Goal: Obtain resource: Download file/media

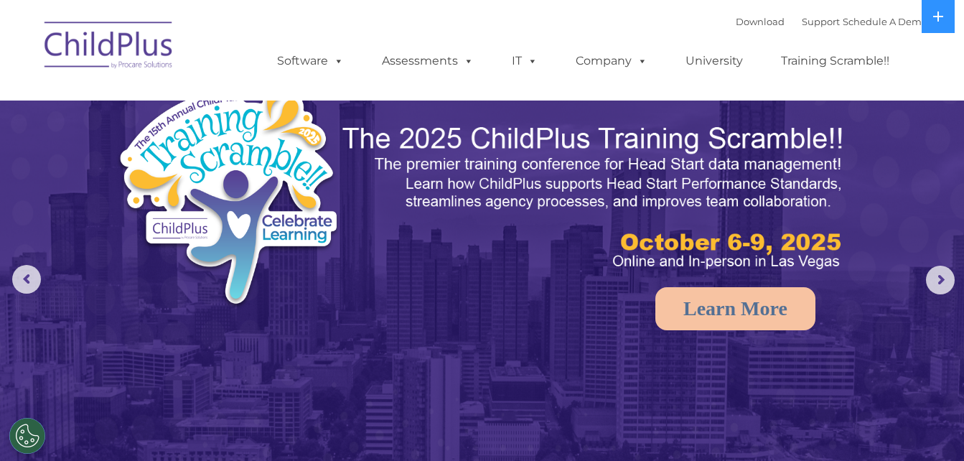
select select "MEDIUM"
drag, startPoint x: 0, startPoint y: 0, endPoint x: 126, endPoint y: 52, distance: 136.5
click at [126, 52] on img at bounding box center [109, 47] width 144 height 72
select select "MEDIUM"
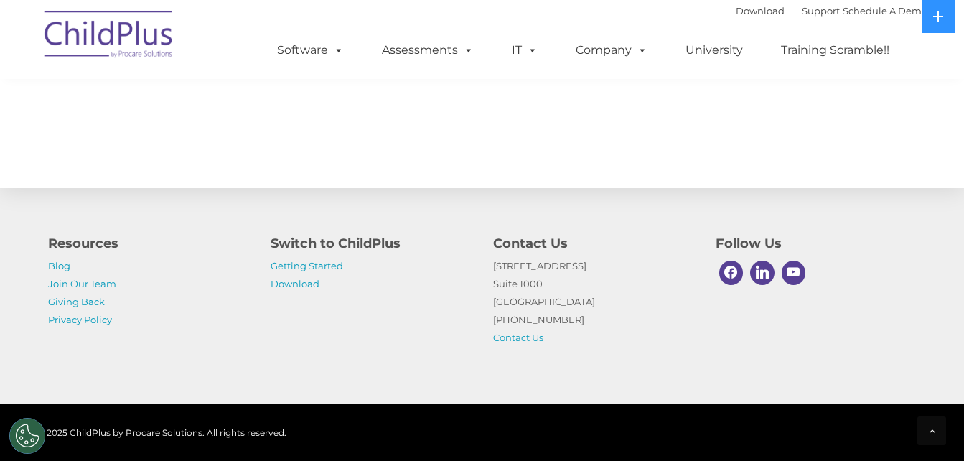
scroll to position [1680, 0]
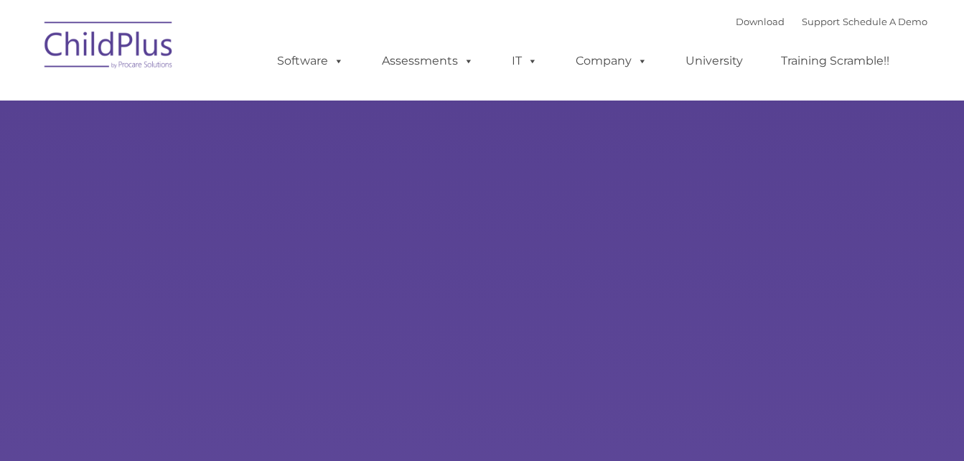
type input ""
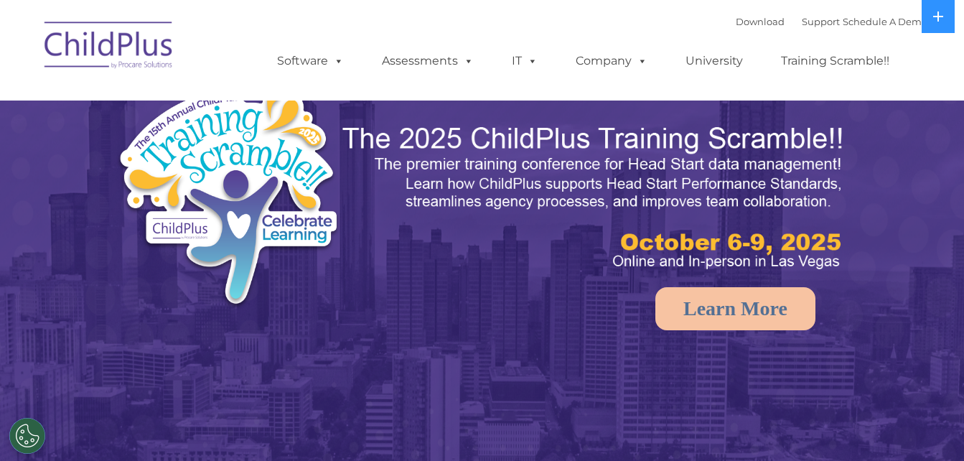
select select "MEDIUM"
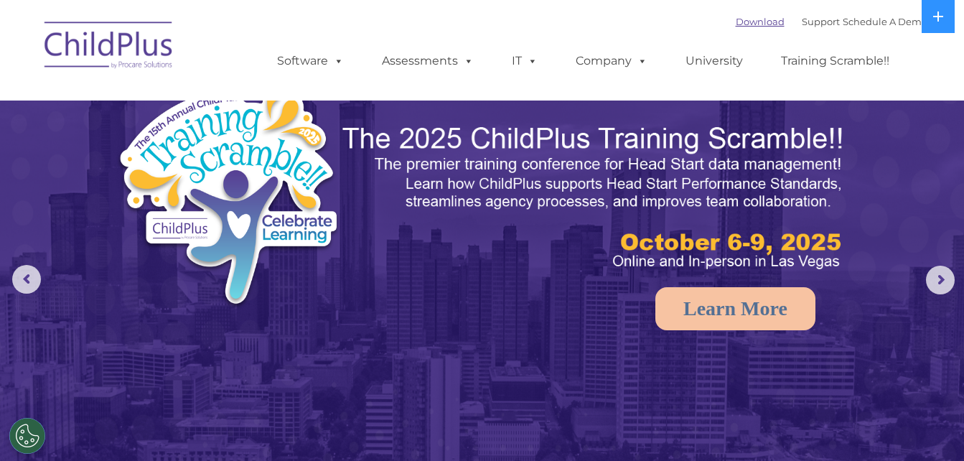
click at [736, 24] on link "Download" at bounding box center [760, 21] width 49 height 11
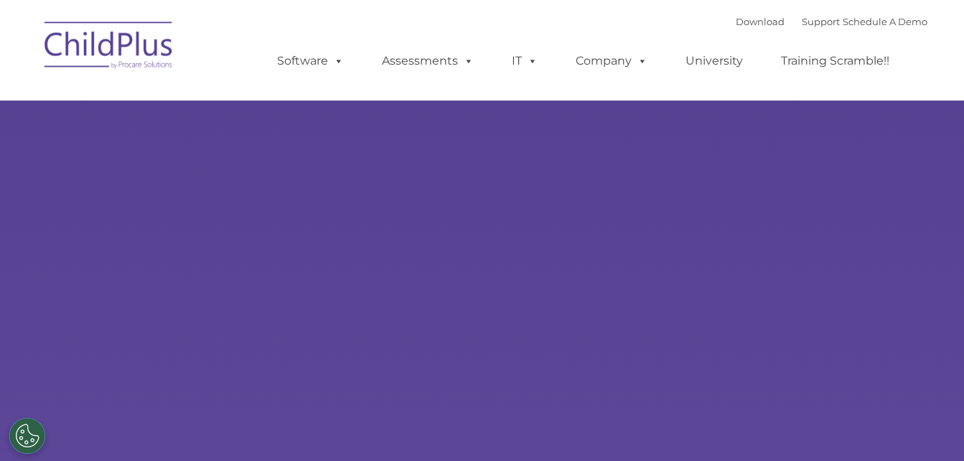
select select "MEDIUM"
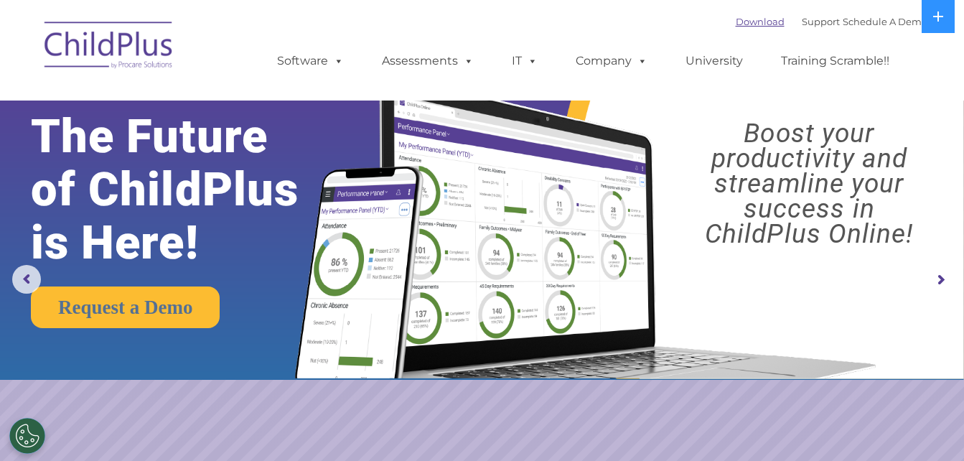
click at [739, 24] on link "Download" at bounding box center [760, 21] width 49 height 11
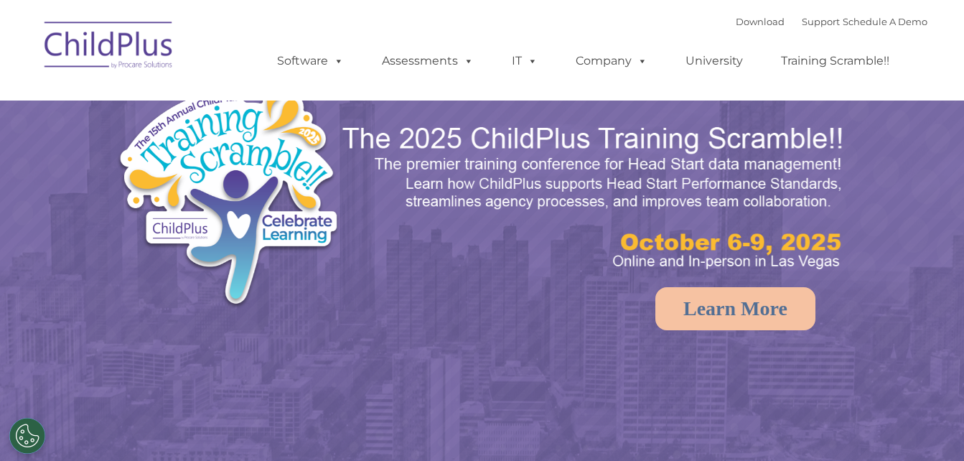
select select "MEDIUM"
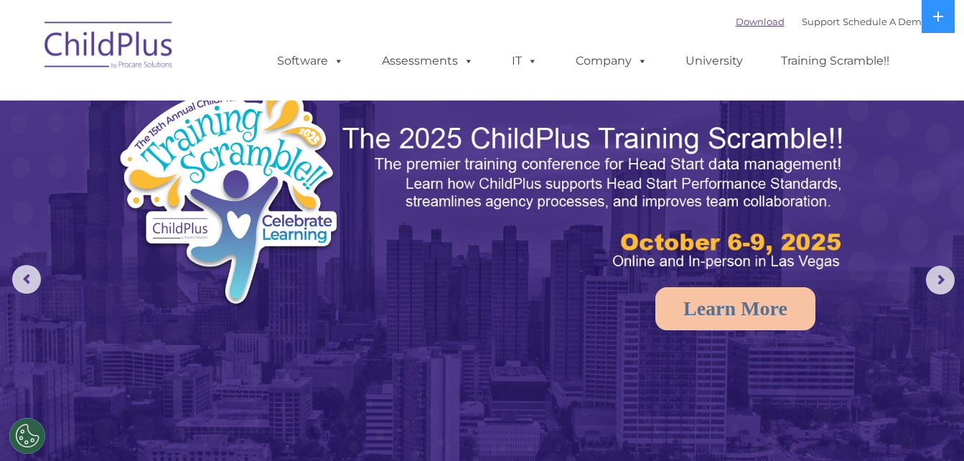
click at [749, 26] on link "Download" at bounding box center [760, 21] width 49 height 11
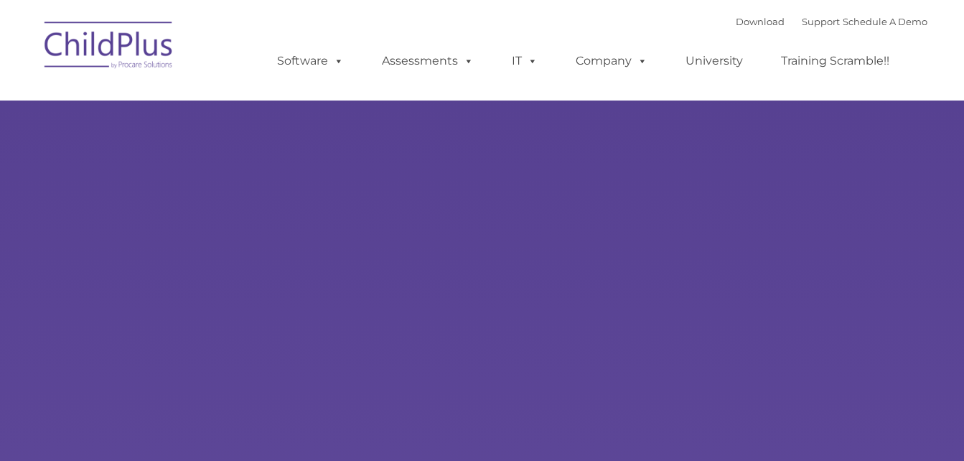
type input ""
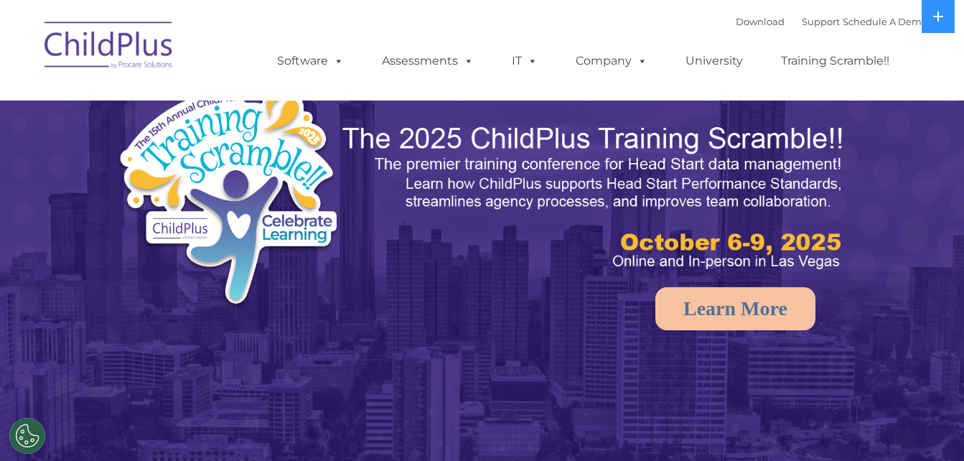
select select "MEDIUM"
click at [931, 17] on button at bounding box center [938, 16] width 33 height 33
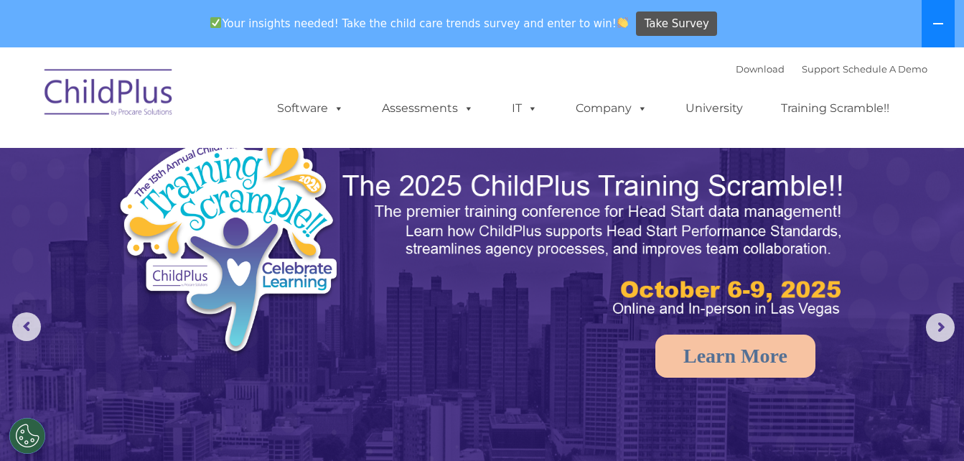
click at [931, 17] on button at bounding box center [938, 23] width 33 height 47
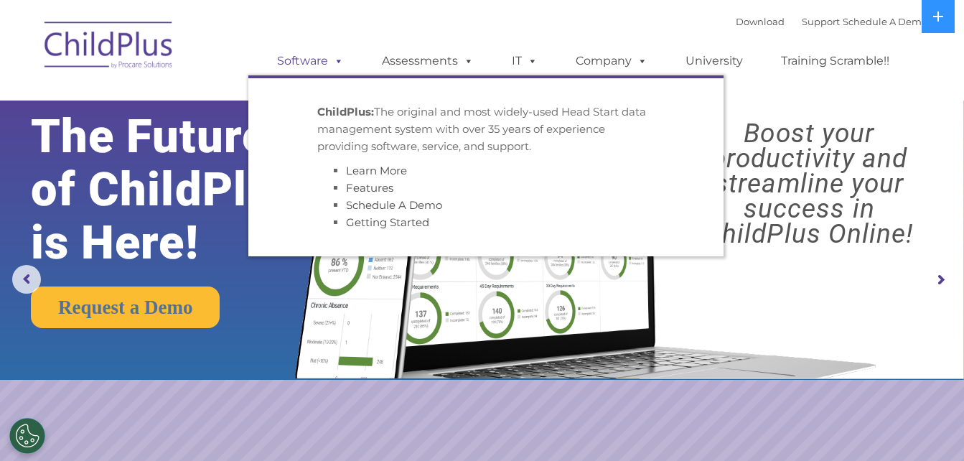
click at [314, 65] on link "Software" at bounding box center [310, 61] width 95 height 29
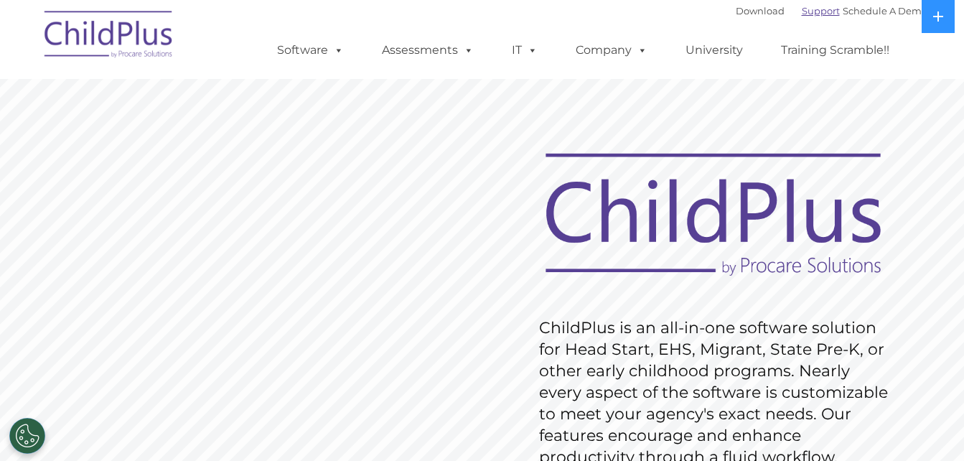
click at [802, 14] on link "Support" at bounding box center [821, 10] width 38 height 11
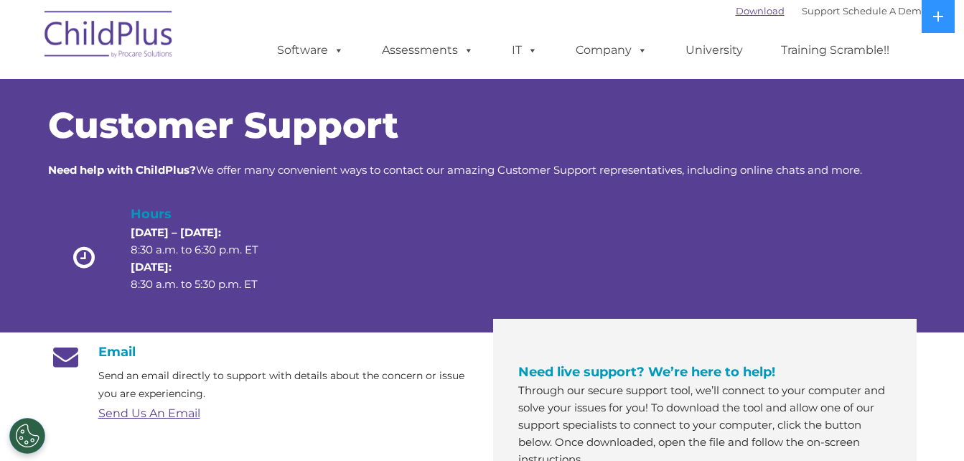
click at [736, 10] on link "Download" at bounding box center [760, 10] width 49 height 11
